Goal: Find contact information: Find contact information

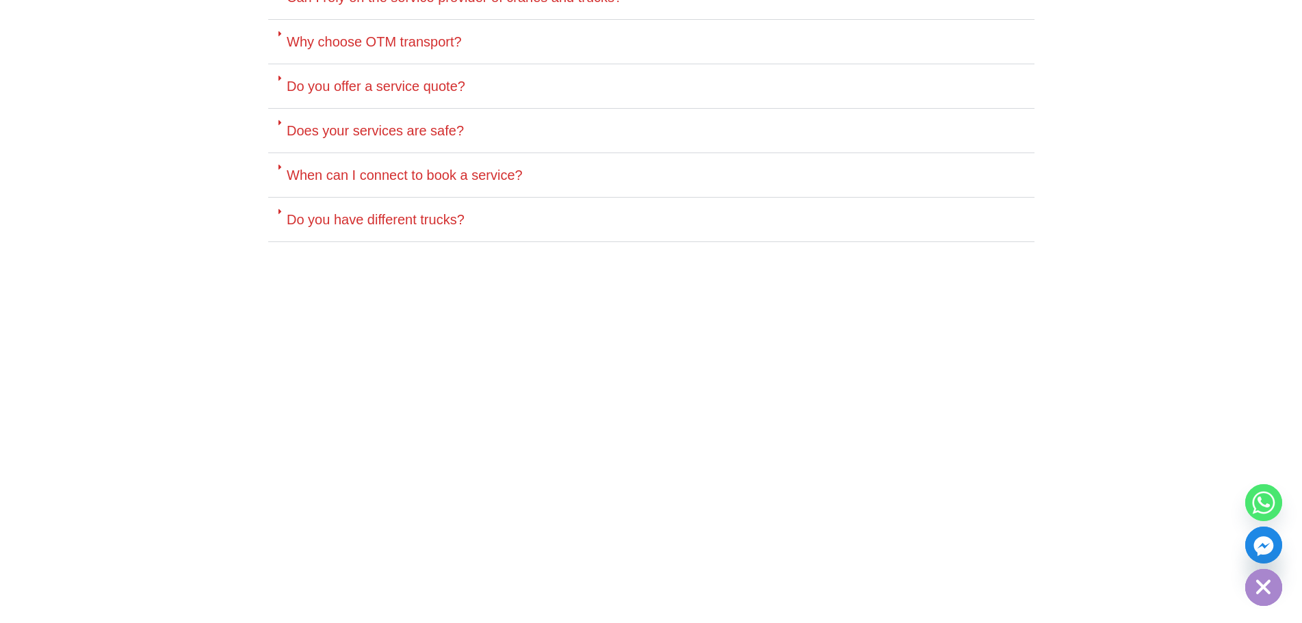
scroll to position [4312, 0]
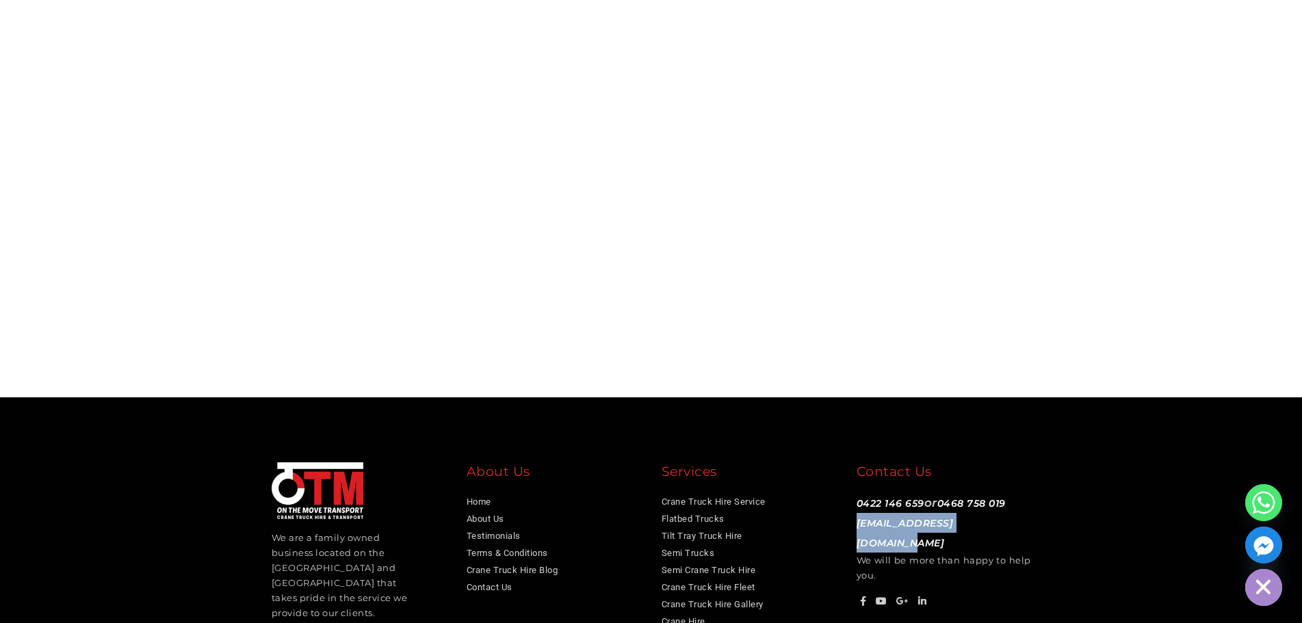
drag, startPoint x: 1022, startPoint y: 476, endPoint x: 851, endPoint y: 480, distance: 171.1
click at [851, 480] on div "Contact Us 0422 146 659 or 0468 758 019 info@otmtransport.com.au We will be mor…" at bounding box center [944, 536] width 195 height 147
copy link "[EMAIL_ADDRESS][DOMAIN_NAME]"
click at [1051, 293] on div at bounding box center [651, 207] width 801 height 311
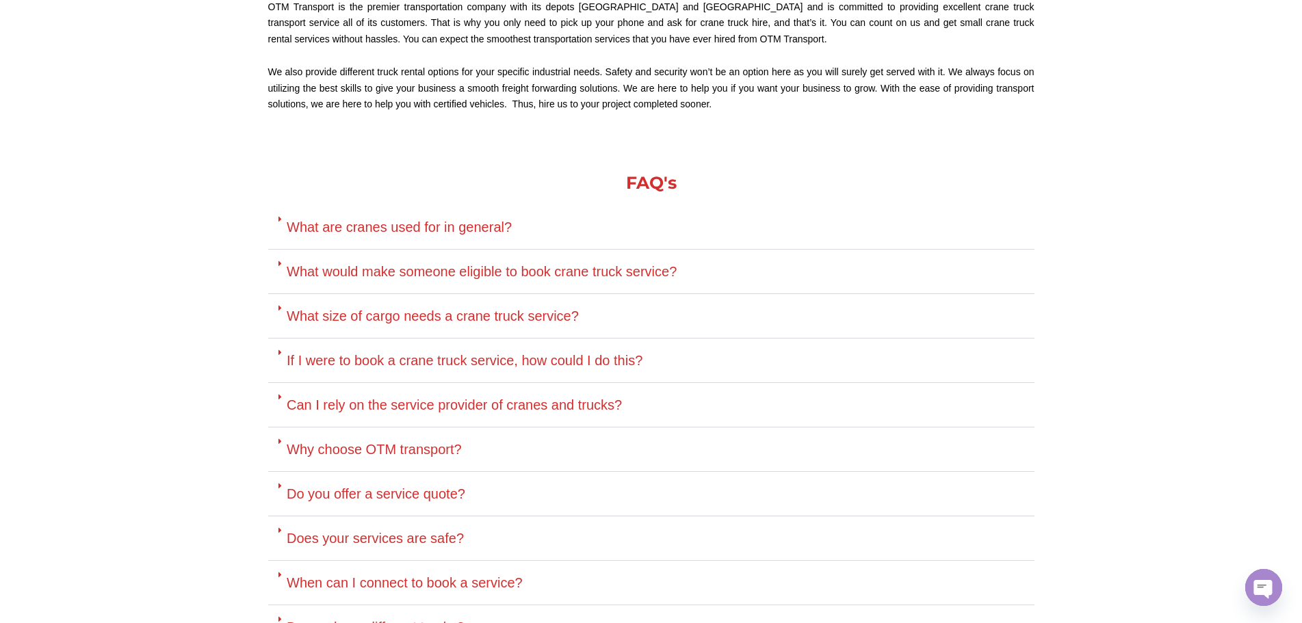
scroll to position [3559, 0]
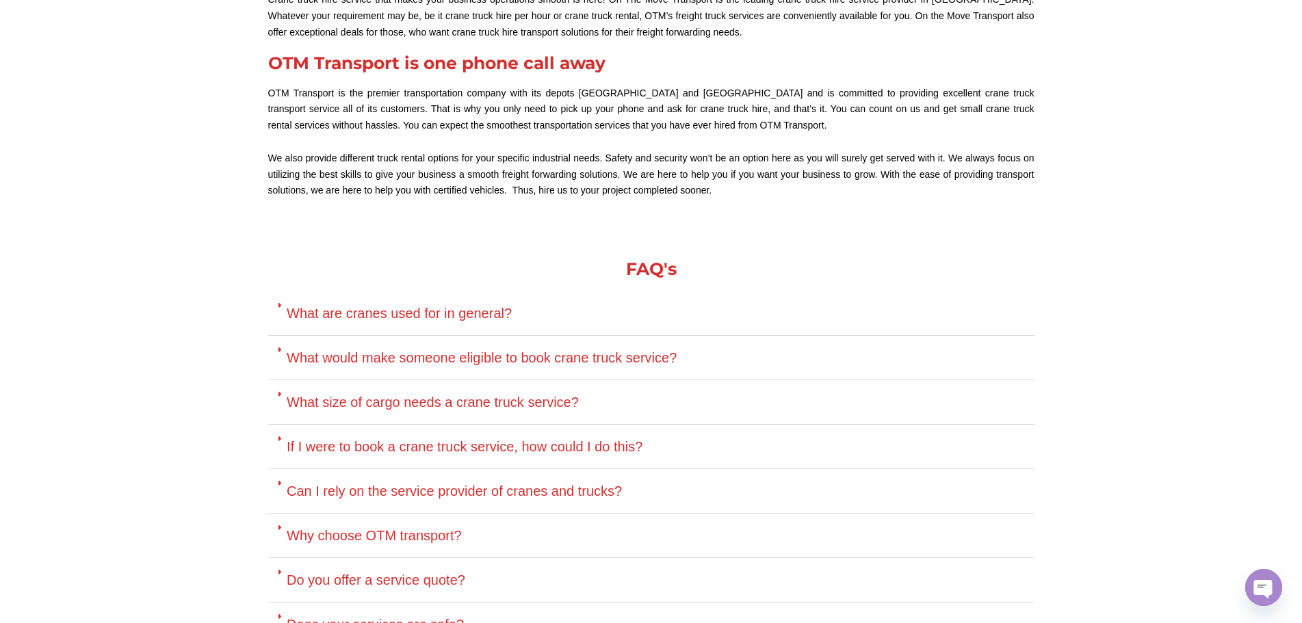
click at [494, 306] on link "What are cranes used for in general?" at bounding box center [399, 313] width 225 height 15
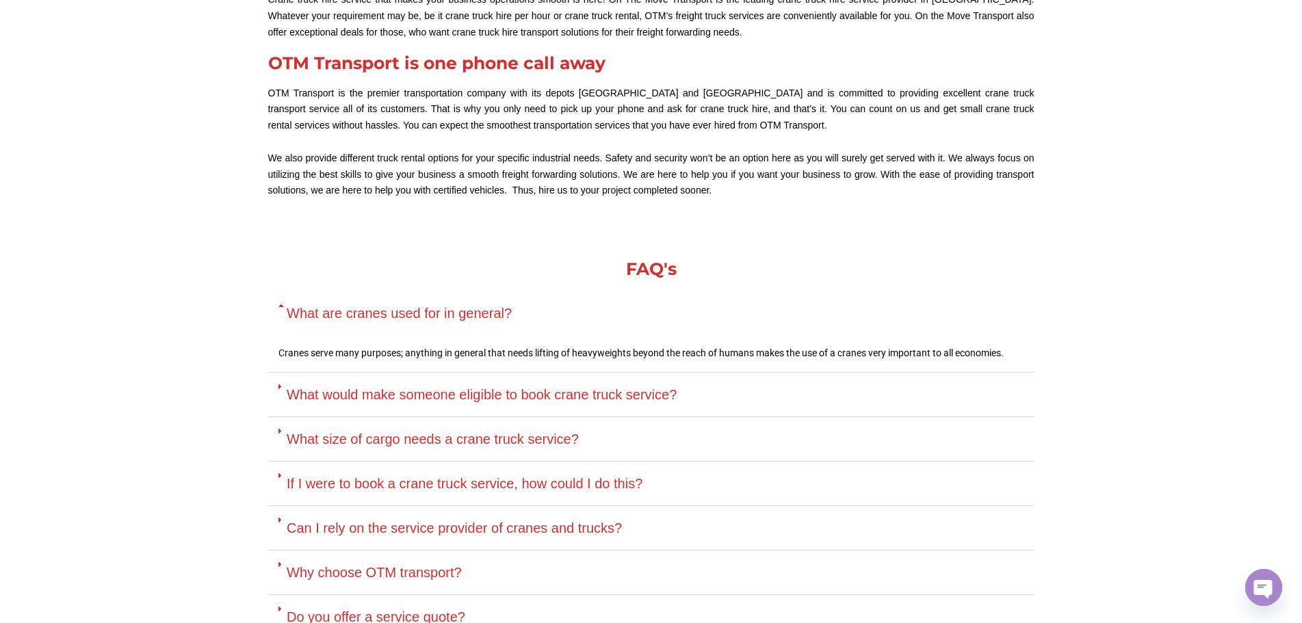
click at [490, 417] on div "What size of cargo needs a crane truck service?" at bounding box center [651, 439] width 767 height 44
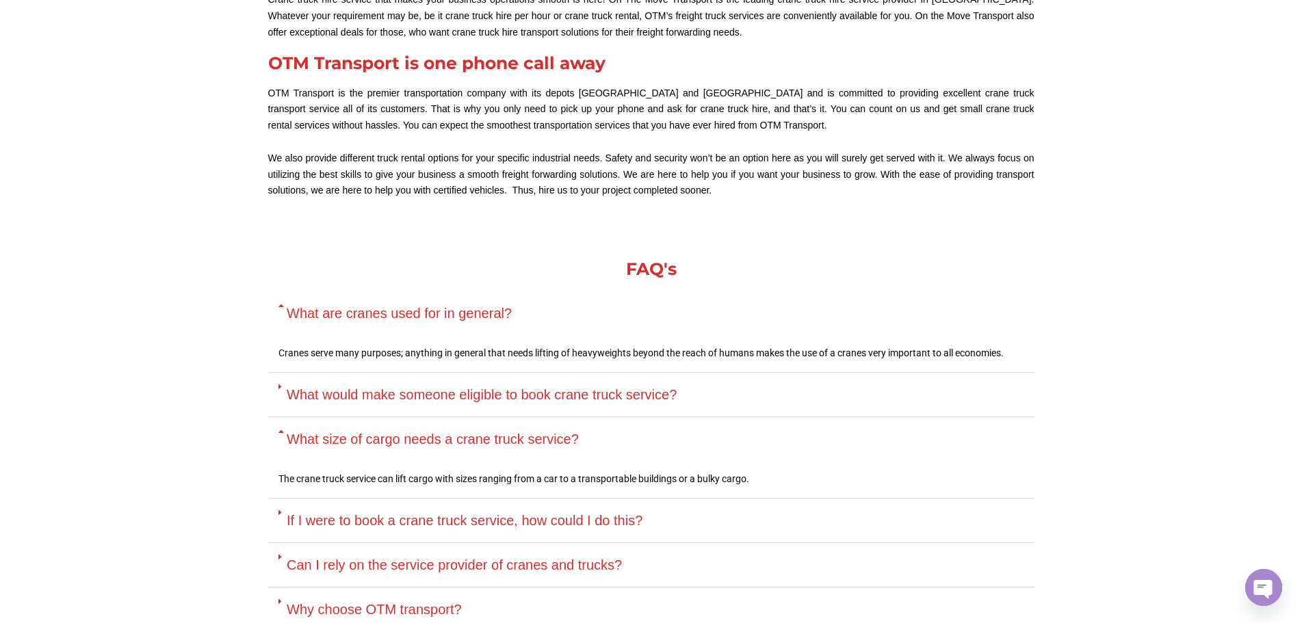
drag, startPoint x: 490, startPoint y: 401, endPoint x: 462, endPoint y: 404, distance: 28.2
click at [462, 417] on div "What size of cargo needs a crane truck service?" at bounding box center [651, 439] width 767 height 44
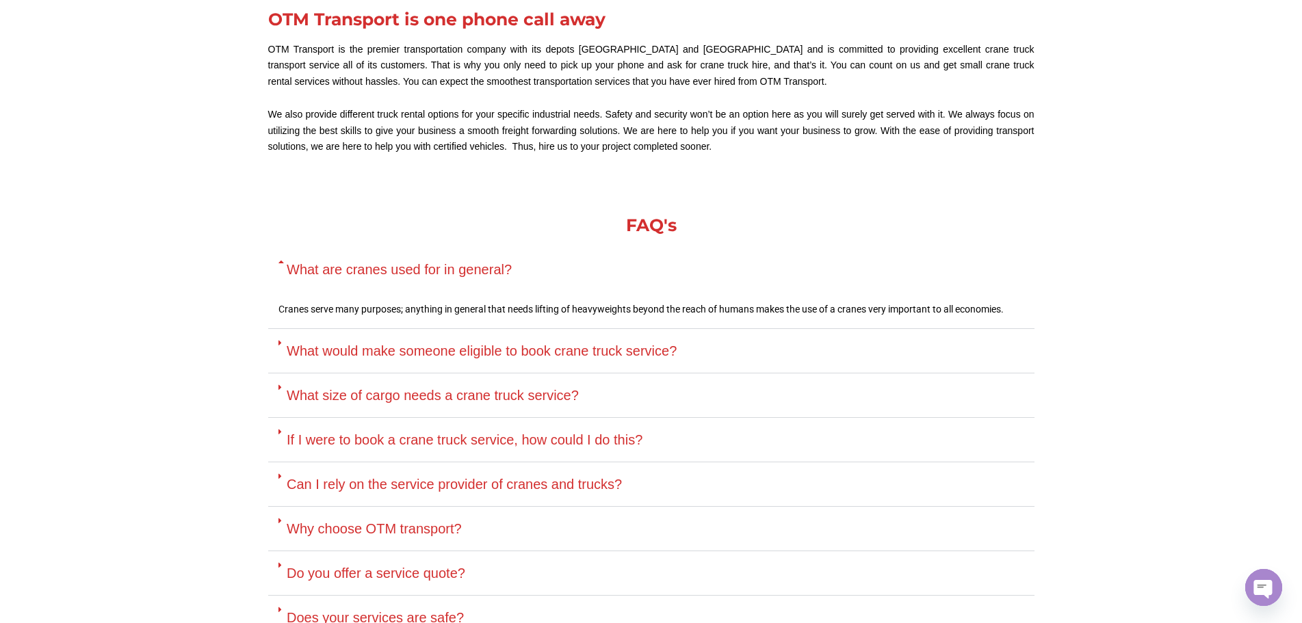
scroll to position [3627, 0]
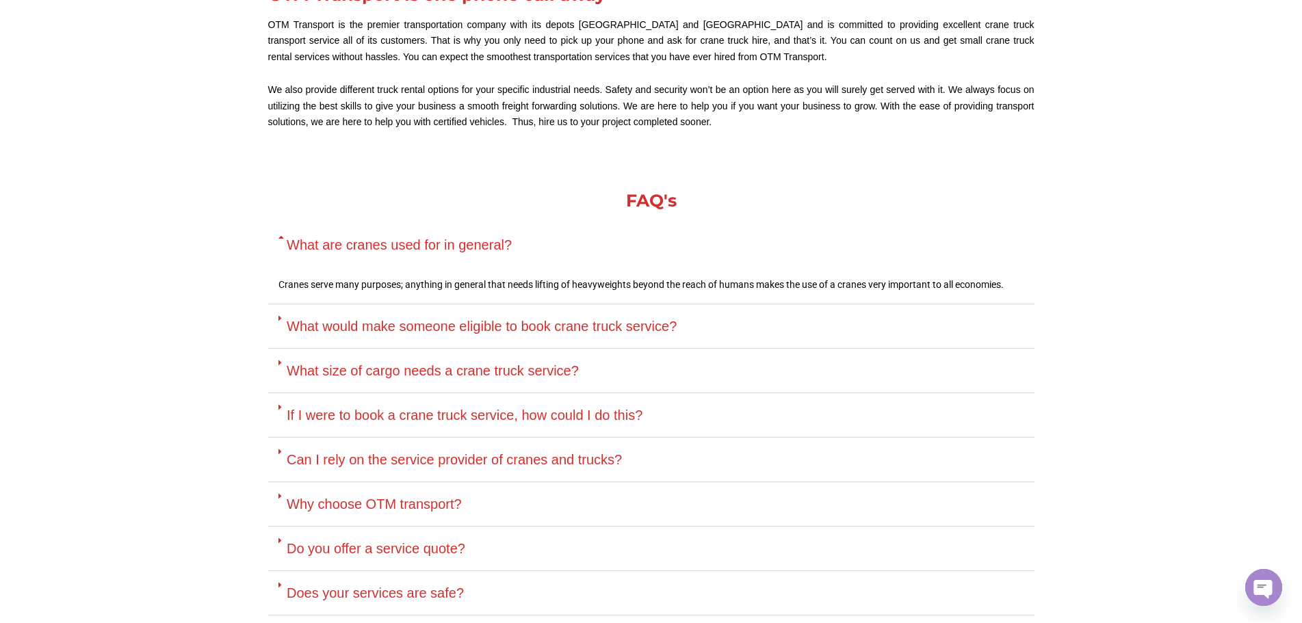
click at [404, 497] on link "Why choose OTM transport?" at bounding box center [374, 504] width 175 height 15
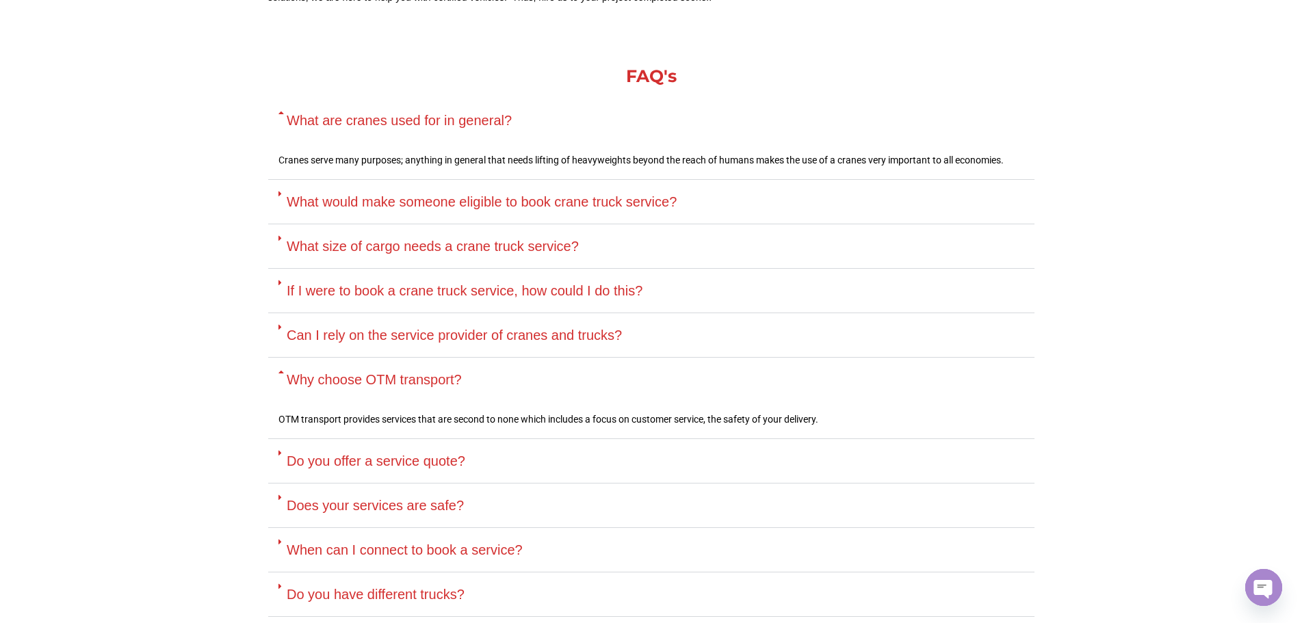
scroll to position [3764, 0]
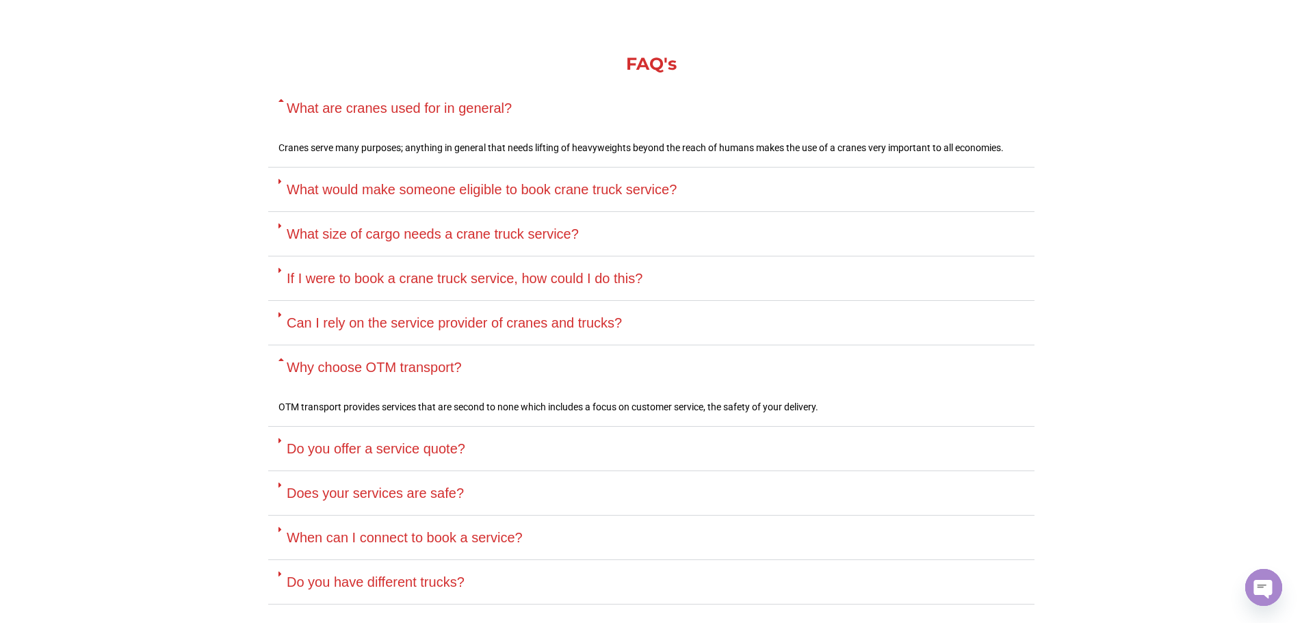
click at [408, 441] on link "Do you offer a service quote?" at bounding box center [376, 448] width 179 height 15
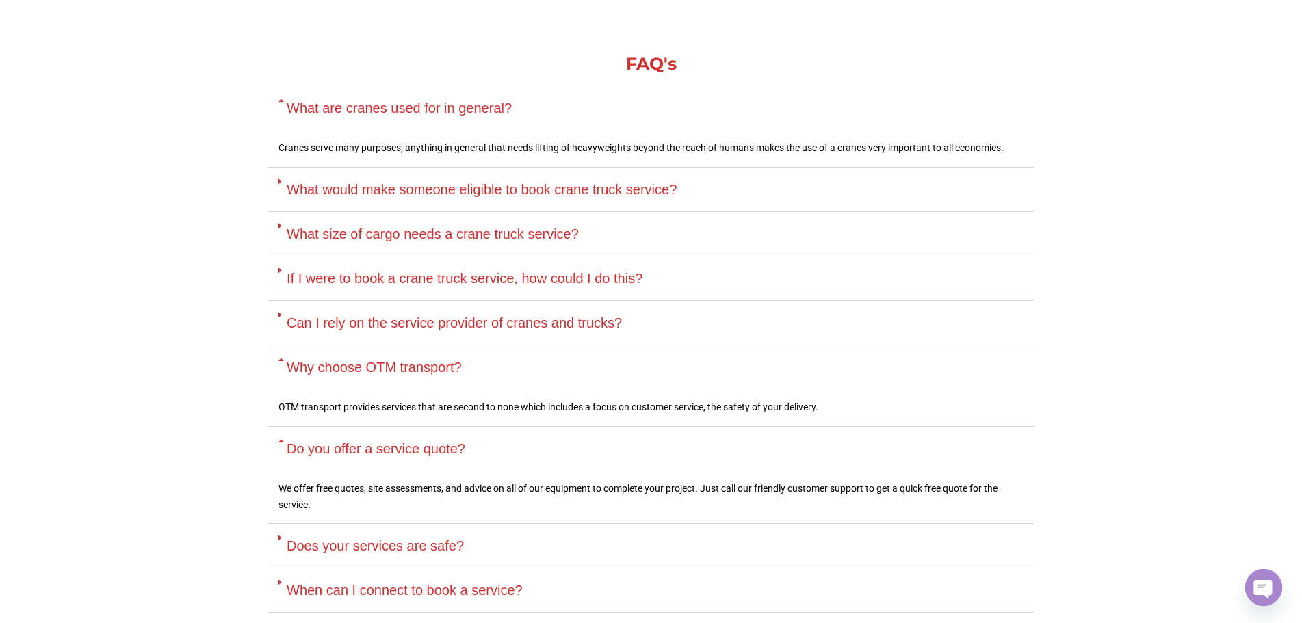
click at [415, 539] on link "Does your services are safe?" at bounding box center [375, 546] width 177 height 15
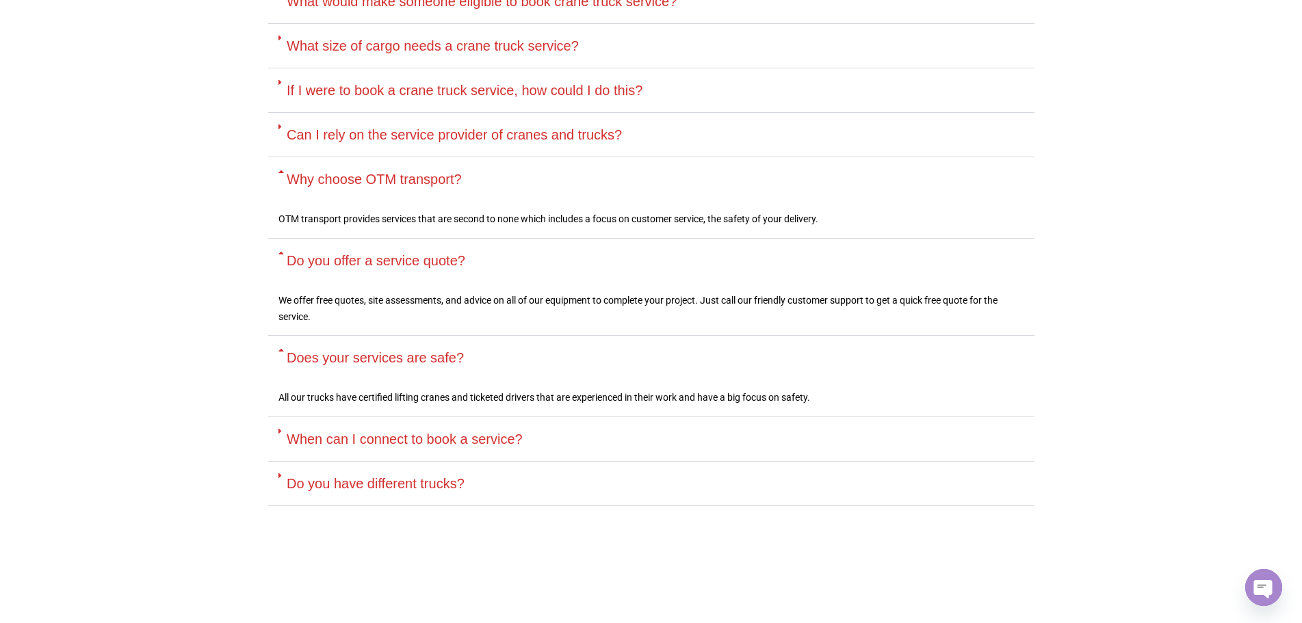
scroll to position [3969, 0]
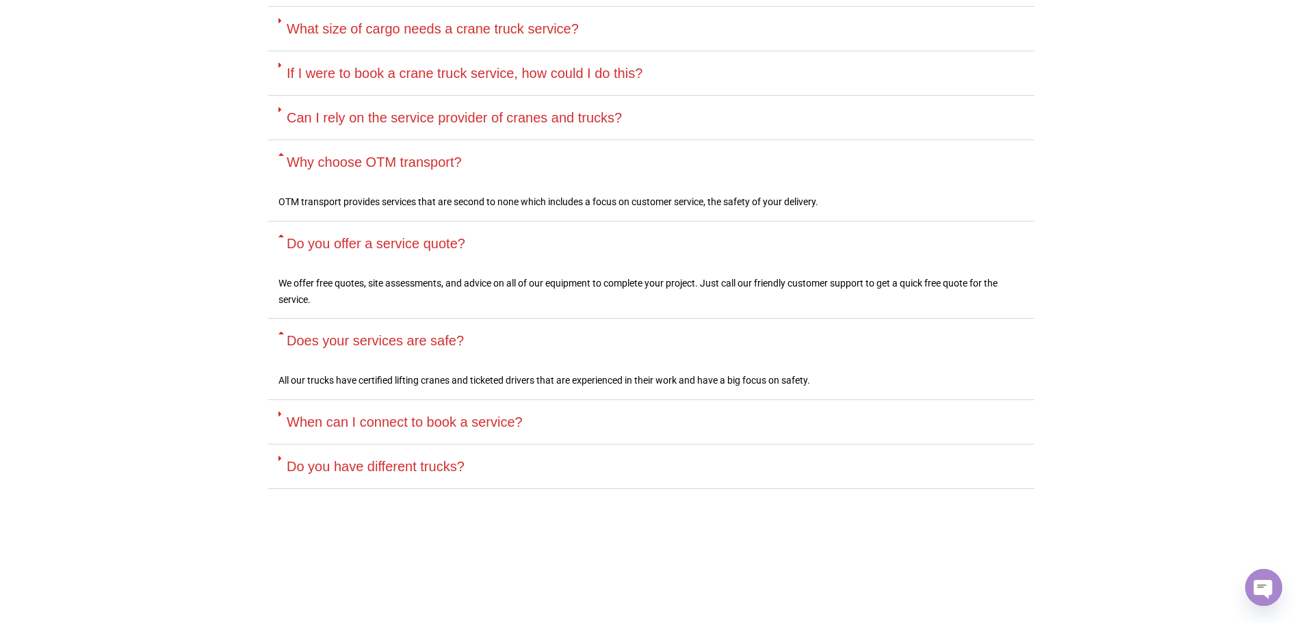
click at [417, 445] on div "Do you have different trucks?" at bounding box center [651, 467] width 767 height 44
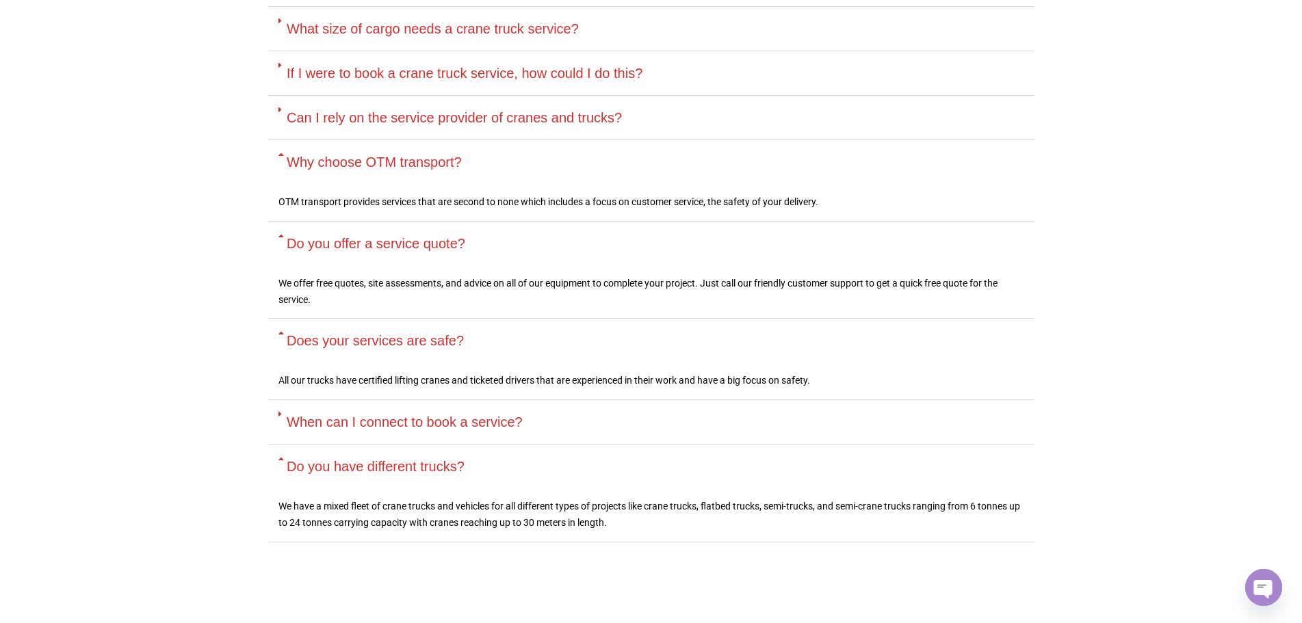
click at [430, 459] on link "Do you have different trucks?" at bounding box center [376, 466] width 178 height 15
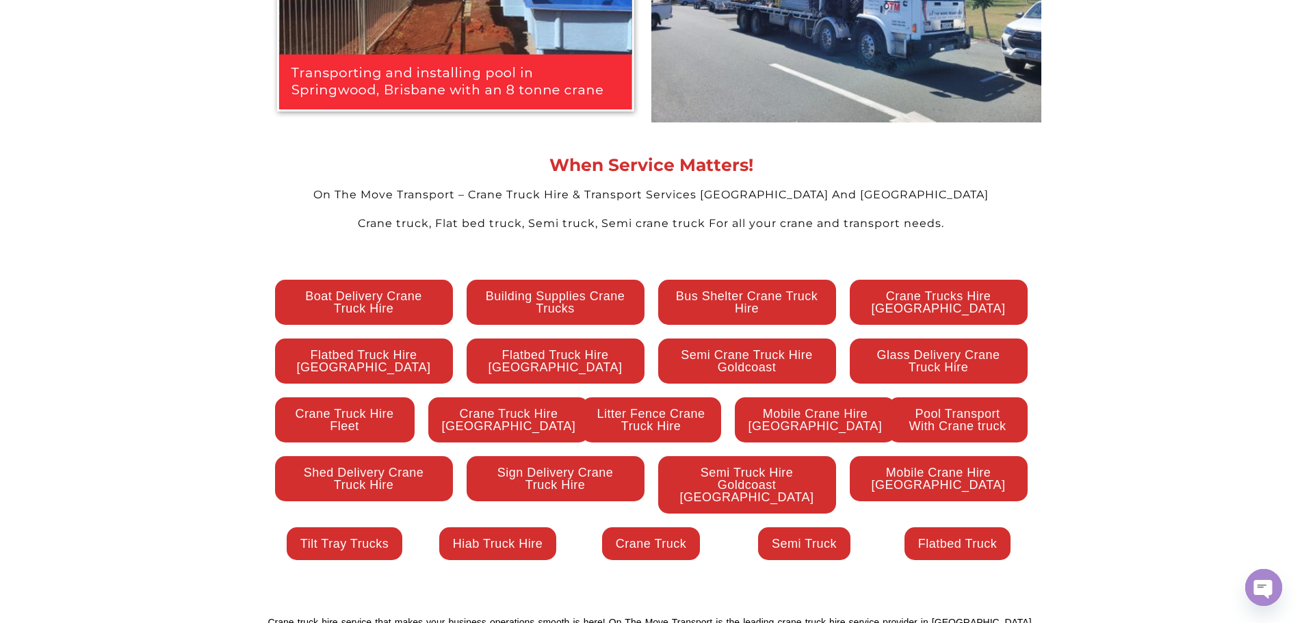
scroll to position [2943, 0]
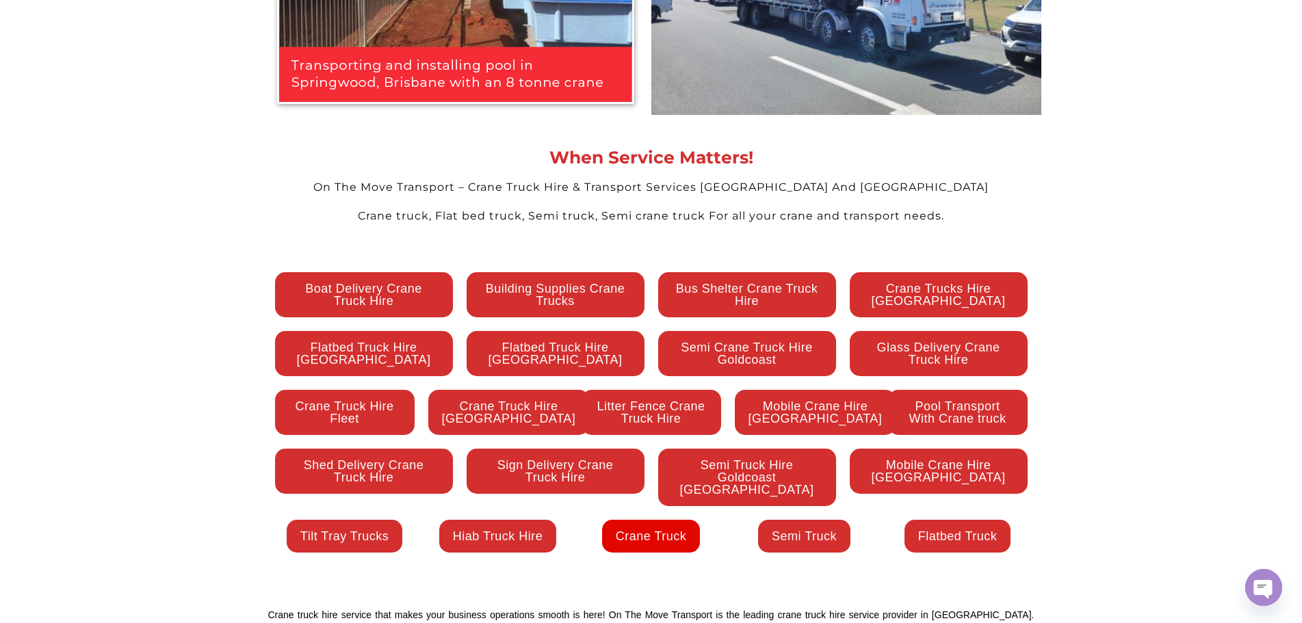
click at [623, 530] on span "Crane Truck" at bounding box center [651, 536] width 71 height 12
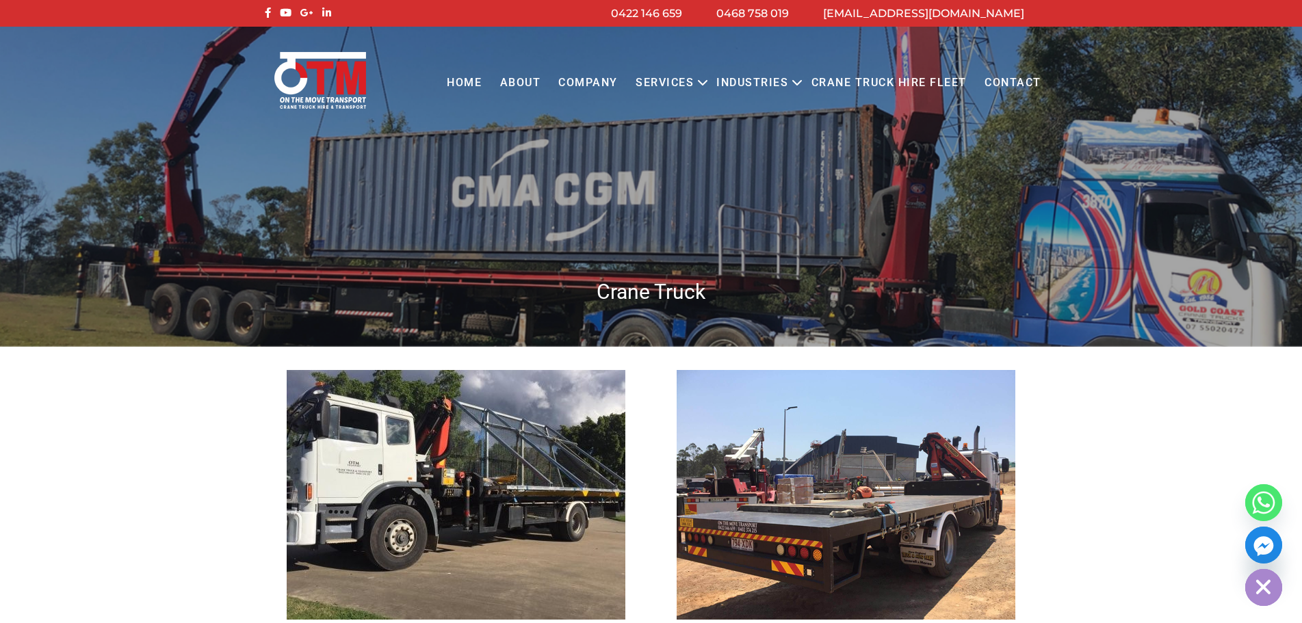
click at [1031, 85] on link "Contact" at bounding box center [1013, 83] width 75 height 38
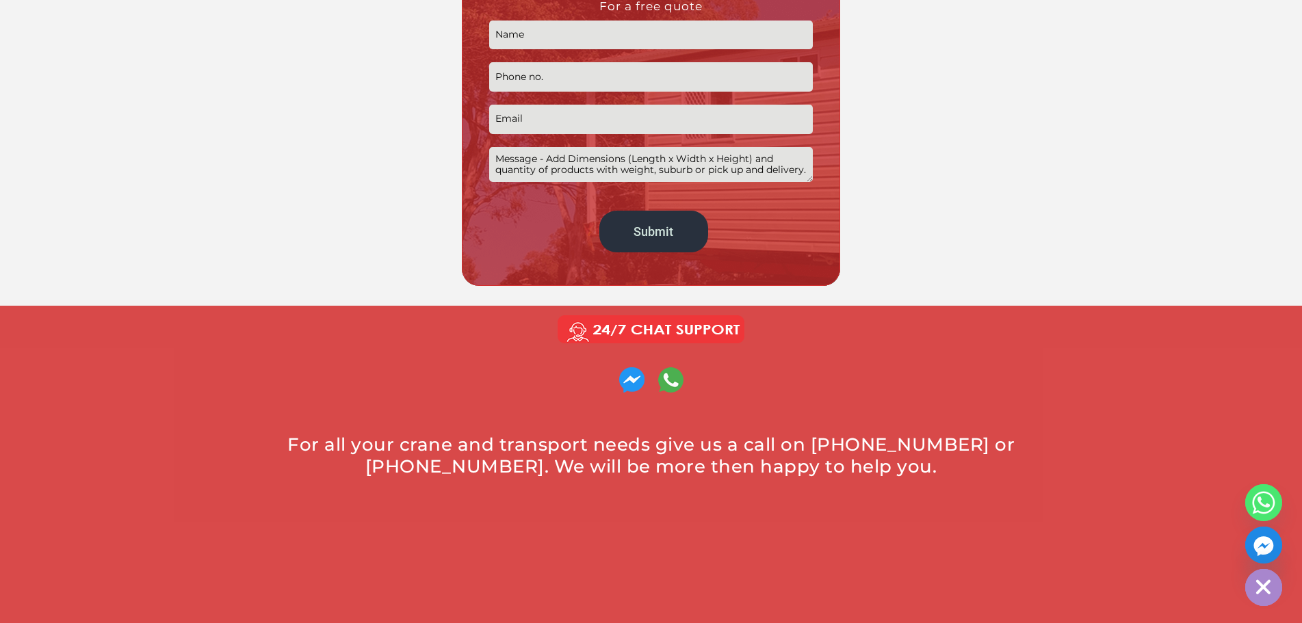
scroll to position [342, 0]
